Goal: Transaction & Acquisition: Purchase product/service

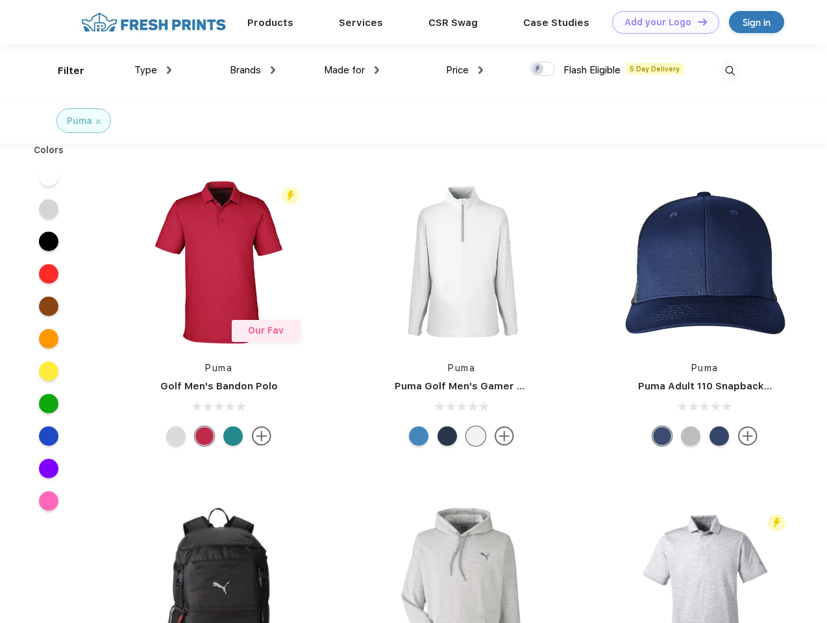
scroll to position [1, 0]
click at [661, 22] on link "Add your Logo Design Tool" at bounding box center [665, 22] width 107 height 23
click at [0, 0] on div "Design Tool" at bounding box center [0, 0] width 0 height 0
click at [696, 21] on link "Add your Logo Design Tool" at bounding box center [665, 22] width 107 height 23
click at [62, 71] on div "Filter" at bounding box center [71, 71] width 27 height 15
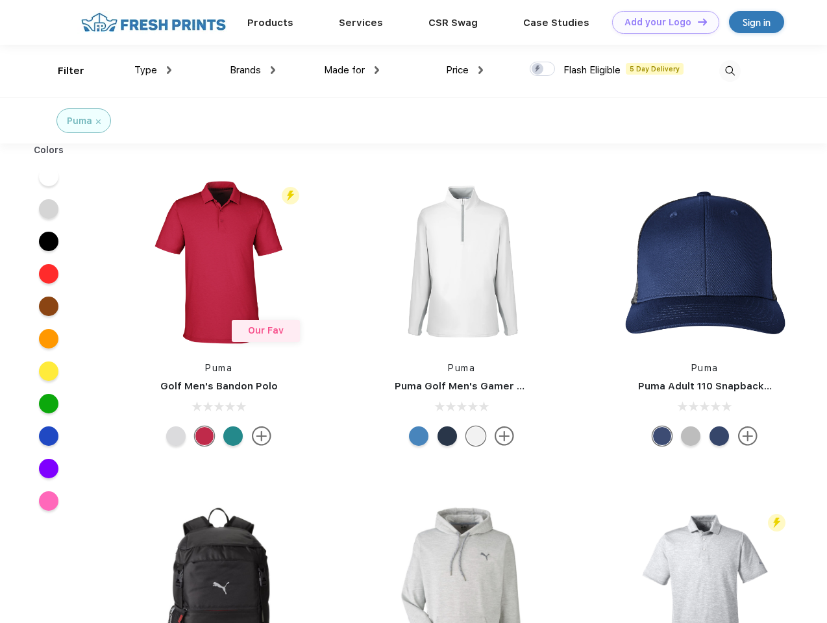
click at [153, 70] on span "Type" at bounding box center [145, 70] width 23 height 12
click at [252, 70] on span "Brands" at bounding box center [245, 70] width 31 height 12
click at [352, 70] on span "Made for" at bounding box center [344, 70] width 41 height 12
click at [465, 70] on span "Price" at bounding box center [457, 70] width 23 height 12
click at [543, 69] on div at bounding box center [542, 69] width 25 height 14
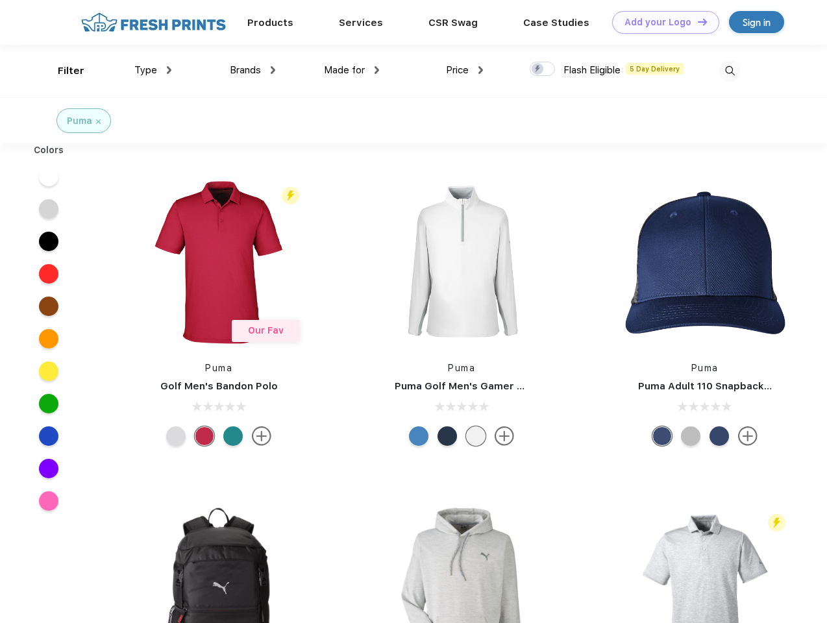
click at [538, 69] on input "checkbox" at bounding box center [534, 65] width 8 height 8
click at [729, 71] on img at bounding box center [729, 70] width 21 height 21
